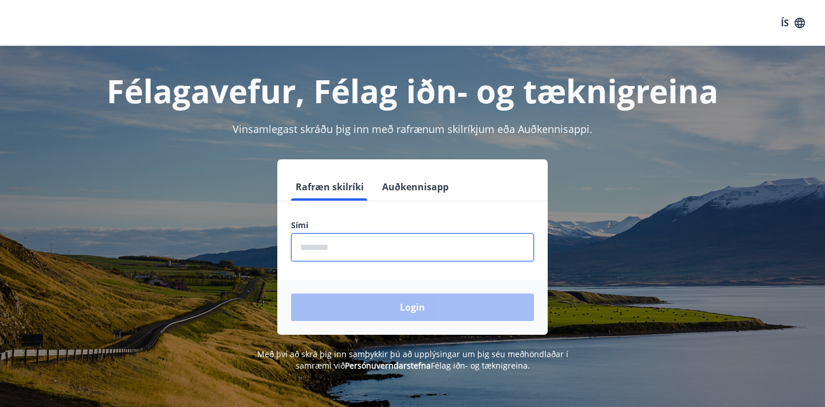
click at [380, 259] on input "phone" at bounding box center [412, 247] width 243 height 28
type input "********"
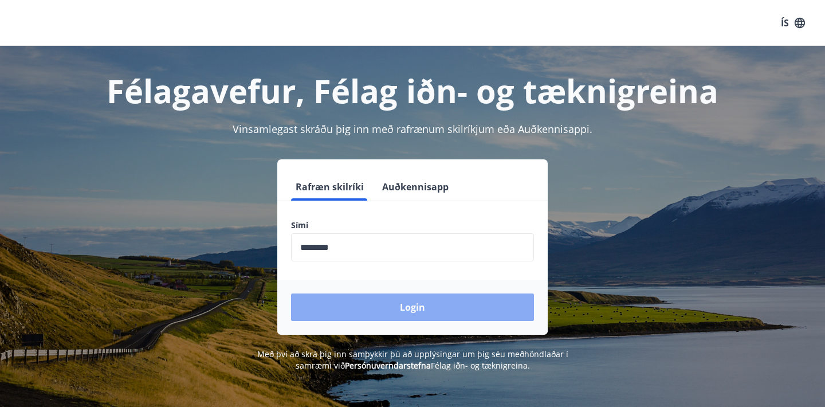
click at [377, 306] on button "Login" at bounding box center [412, 306] width 243 height 27
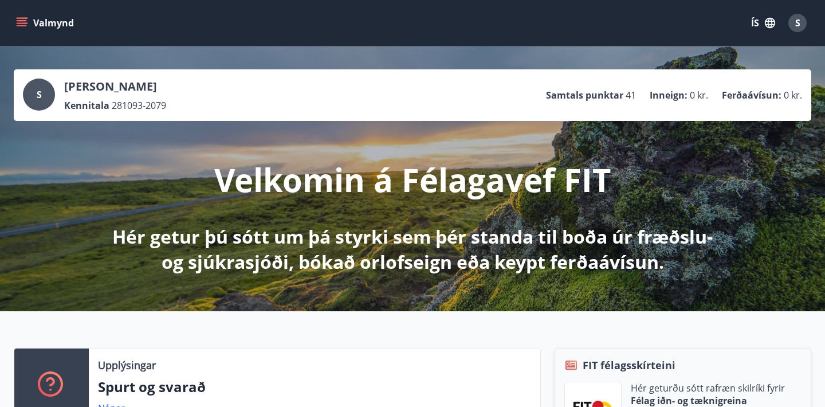
click at [23, 18] on icon "menu" at bounding box center [23, 18] width 13 height 1
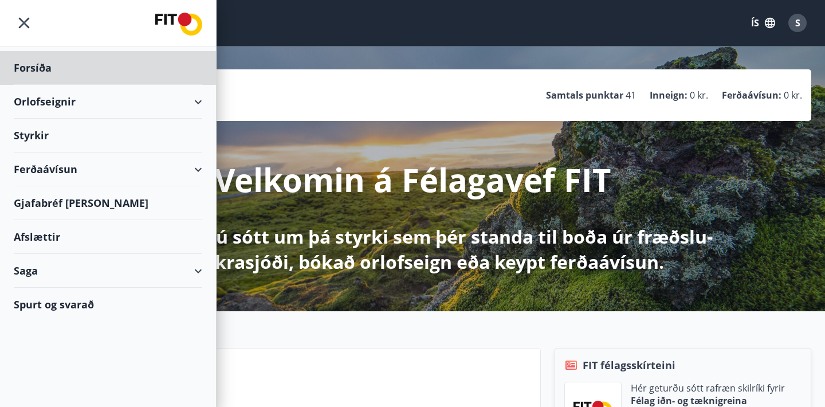
click at [37, 85] on div "Styrkir" at bounding box center [108, 68] width 188 height 34
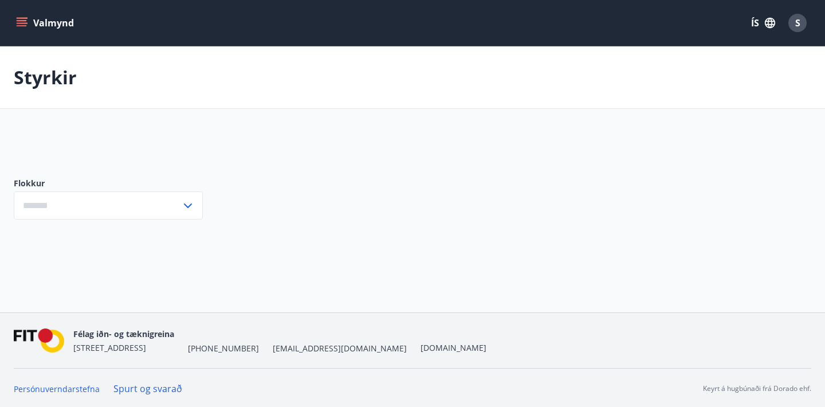
type input "***"
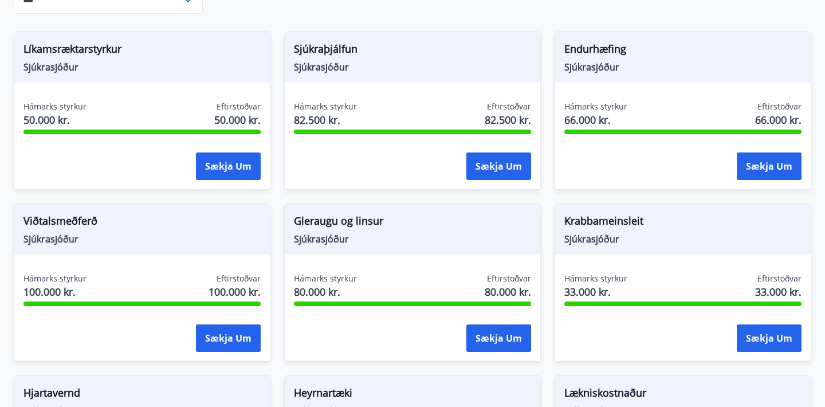
scroll to position [369, 0]
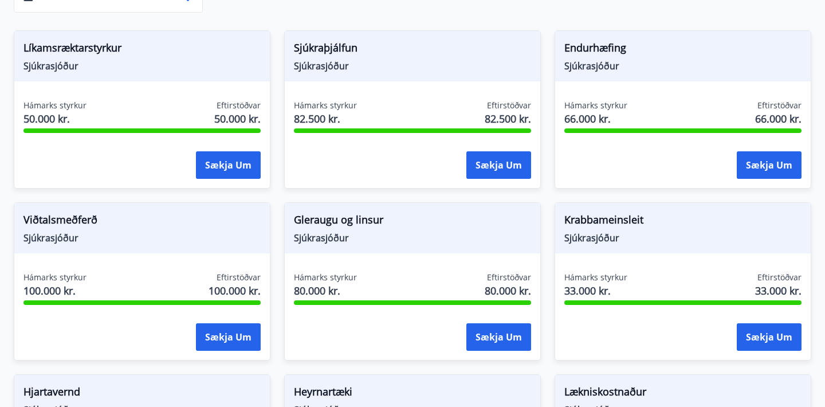
click at [77, 212] on span "Viðtalsmeðferð" at bounding box center [141, 221] width 237 height 19
click at [64, 231] on span "Sjúkrasjóður" at bounding box center [141, 237] width 237 height 13
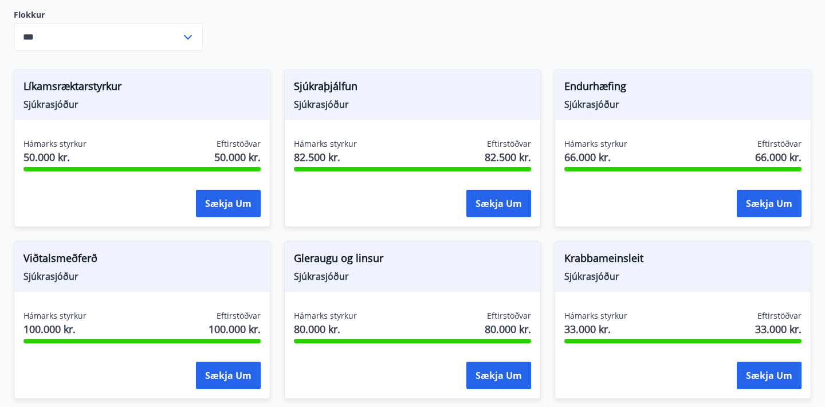
scroll to position [331, 0]
drag, startPoint x: 293, startPoint y: 75, endPoint x: 361, endPoint y: 78, distance: 67.7
click at [361, 78] on div "Sjúkraþjálfun Sjúkrasjóður" at bounding box center [412, 95] width 255 height 50
click at [391, 81] on span "Sjúkraþjálfun" at bounding box center [412, 88] width 237 height 19
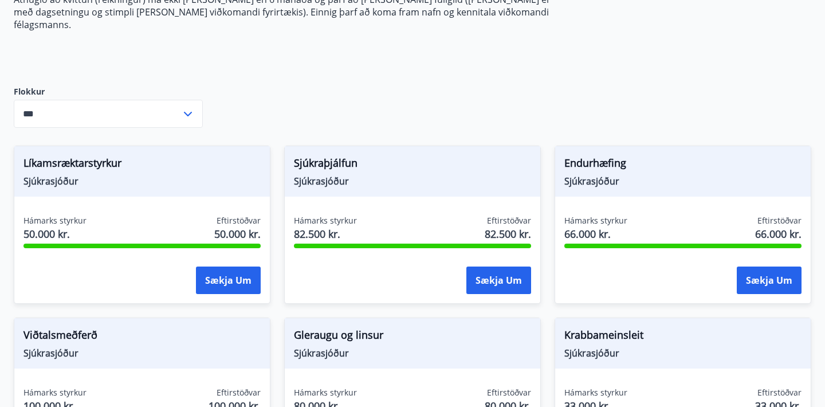
scroll to position [255, 0]
